Goal: Navigation & Orientation: Find specific page/section

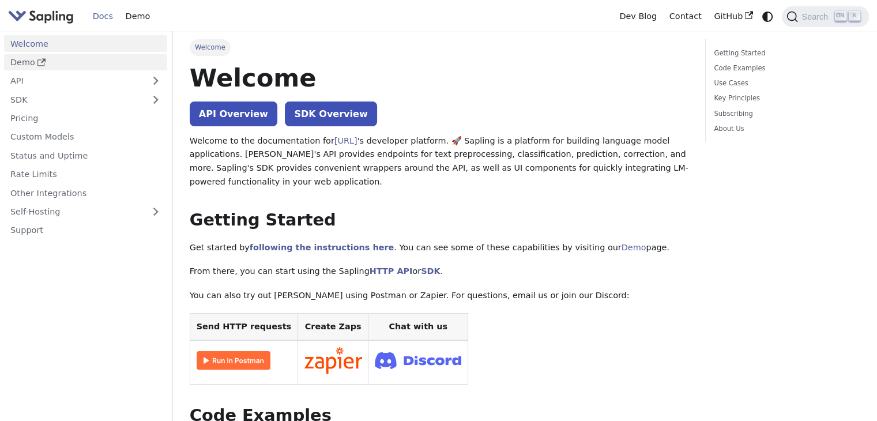
click at [103, 58] on link "Demo" at bounding box center [85, 62] width 163 height 17
